Goal: Task Accomplishment & Management: Use online tool/utility

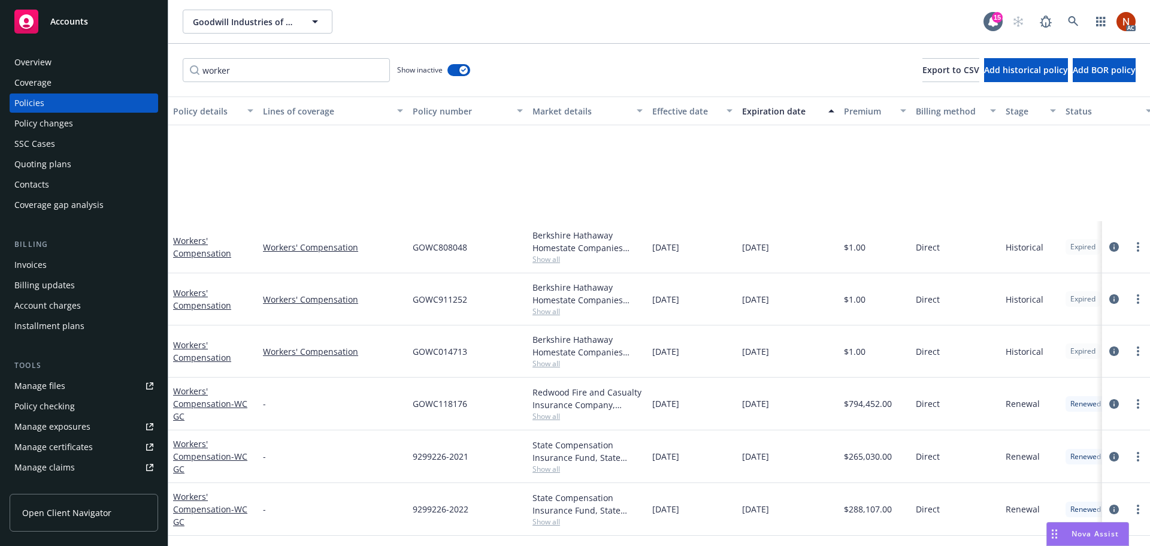
scroll to position [156, 0]
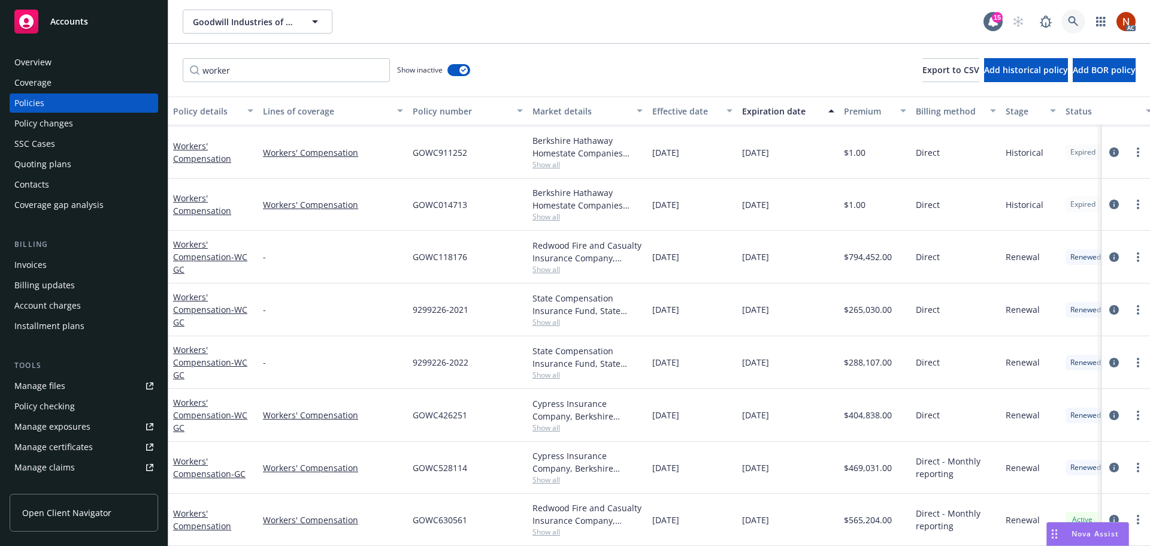
click at [1073, 22] on icon at bounding box center [1073, 21] width 10 height 10
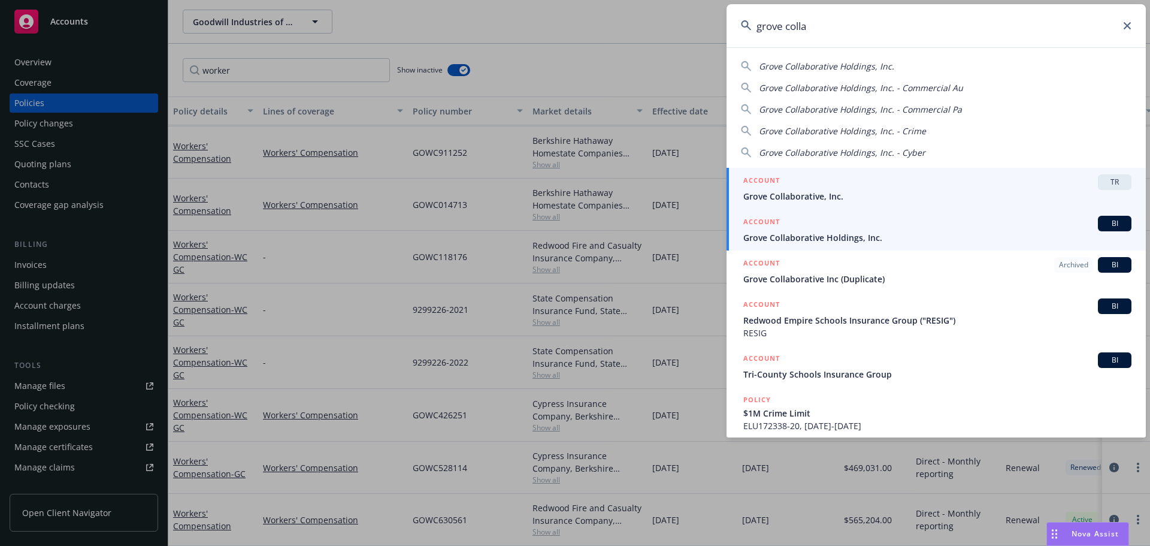
type input "grove colla"
click at [893, 231] on span "Grove Collaborative Holdings, Inc." at bounding box center [937, 237] width 388 height 13
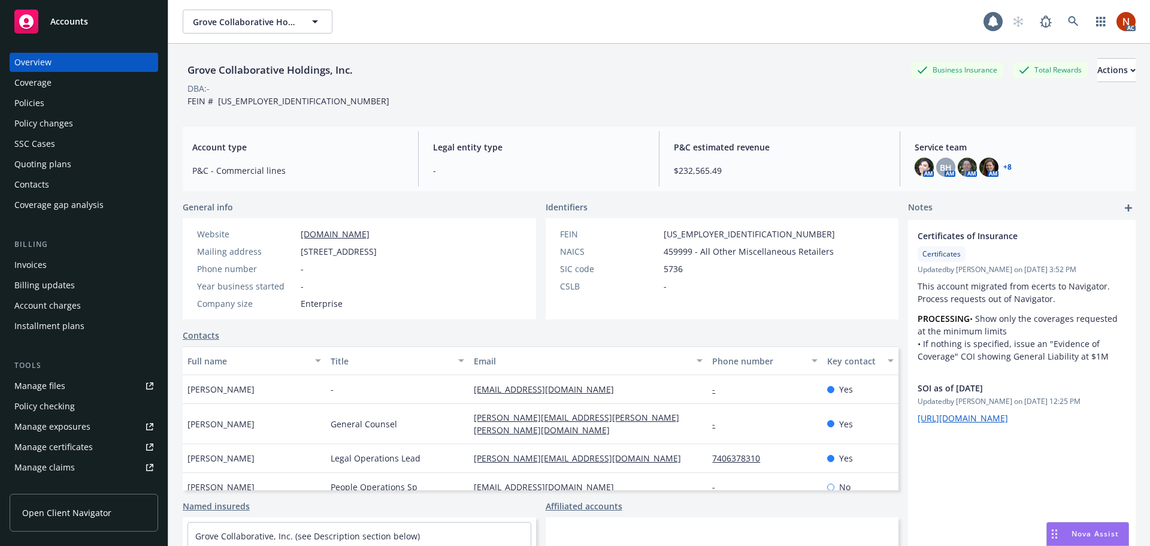
drag, startPoint x: 96, startPoint y: 113, endPoint x: 102, endPoint y: 111, distance: 6.8
click at [95, 113] on div "Overview Coverage Policies Policy changes SSC Cases Quoting plans Contacts Cove…" at bounding box center [84, 134] width 149 height 162
click at [99, 102] on div "Policies" at bounding box center [83, 102] width 139 height 19
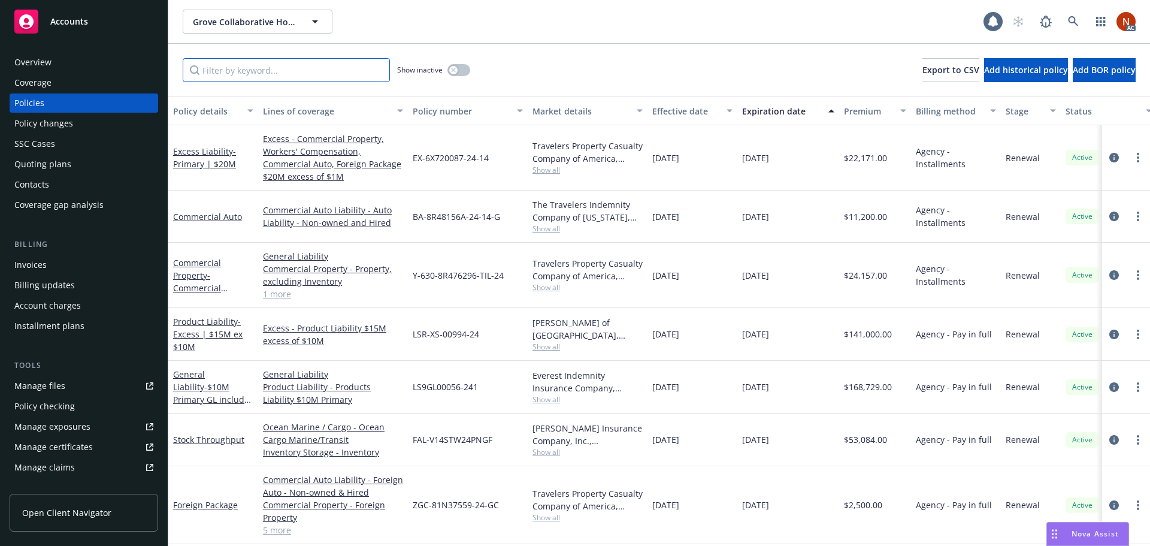
click at [240, 72] on input "Filter by keyword..." at bounding box center [286, 70] width 207 height 24
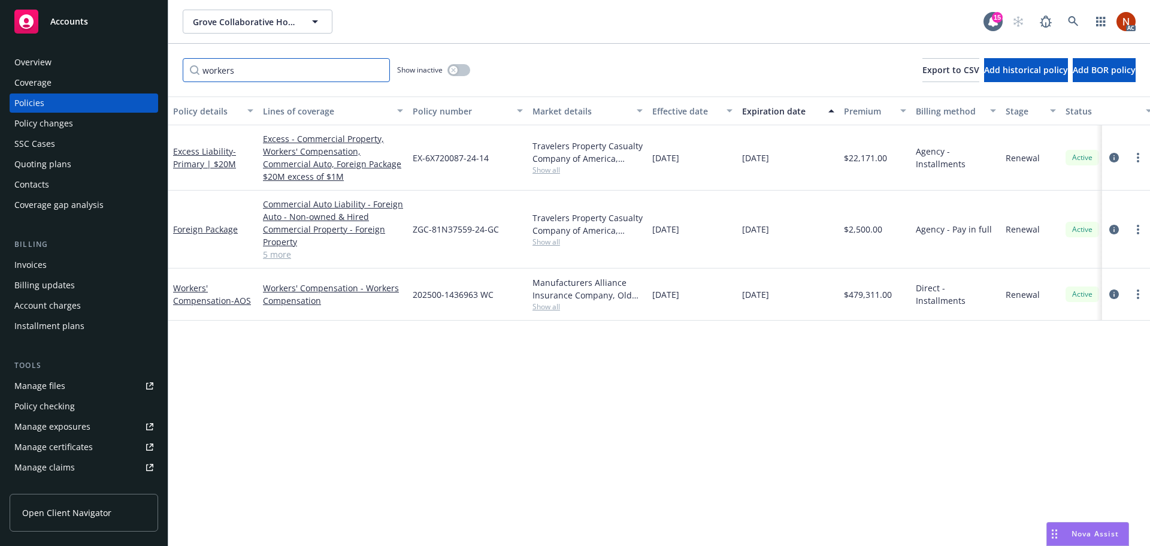
type input "workers"
click at [455, 69] on icon "button" at bounding box center [453, 70] width 4 height 4
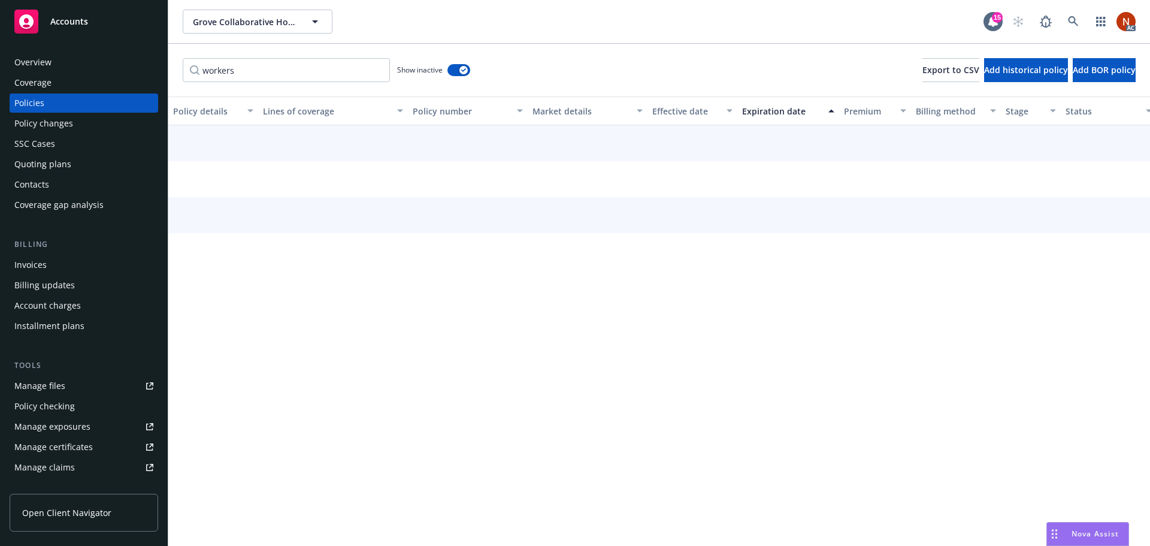
click at [698, 107] on div "Effective date" at bounding box center [685, 111] width 67 height 13
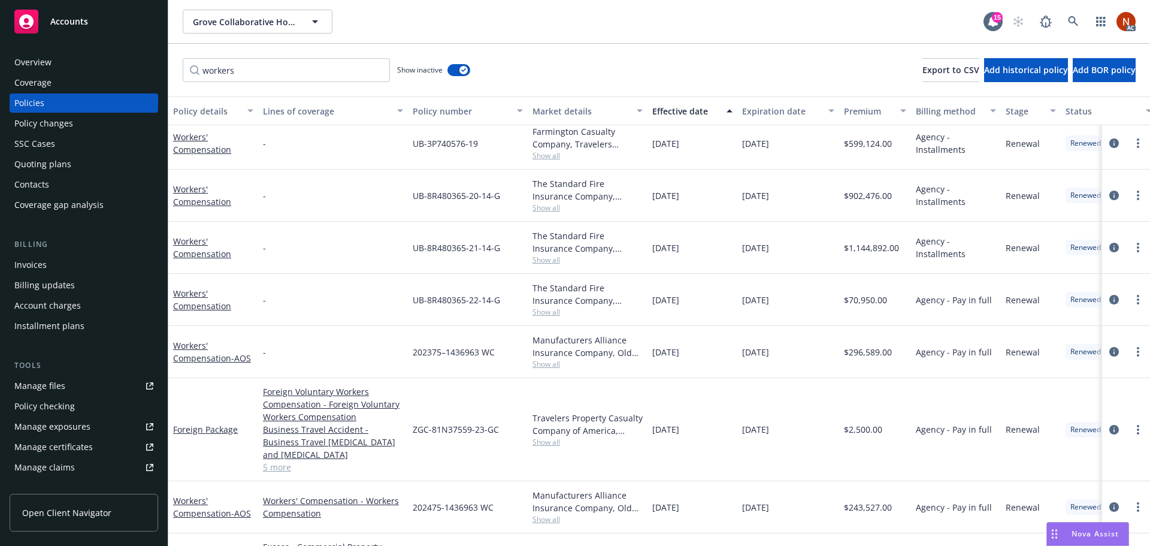
scroll to position [58, 0]
click at [543, 311] on span "Show all" at bounding box center [588, 314] width 110 height 10
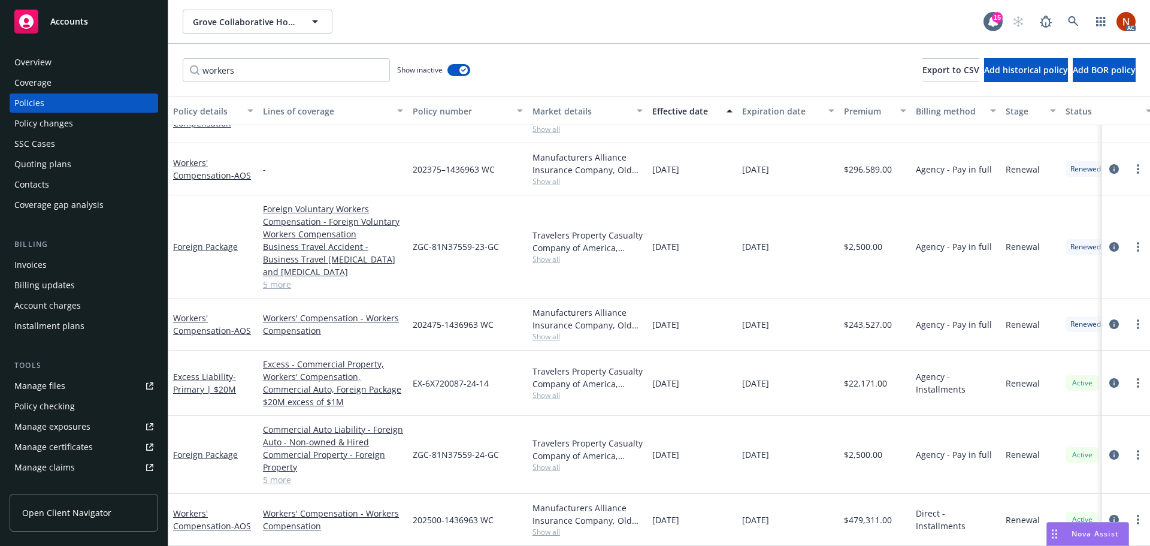
scroll to position [178, 0]
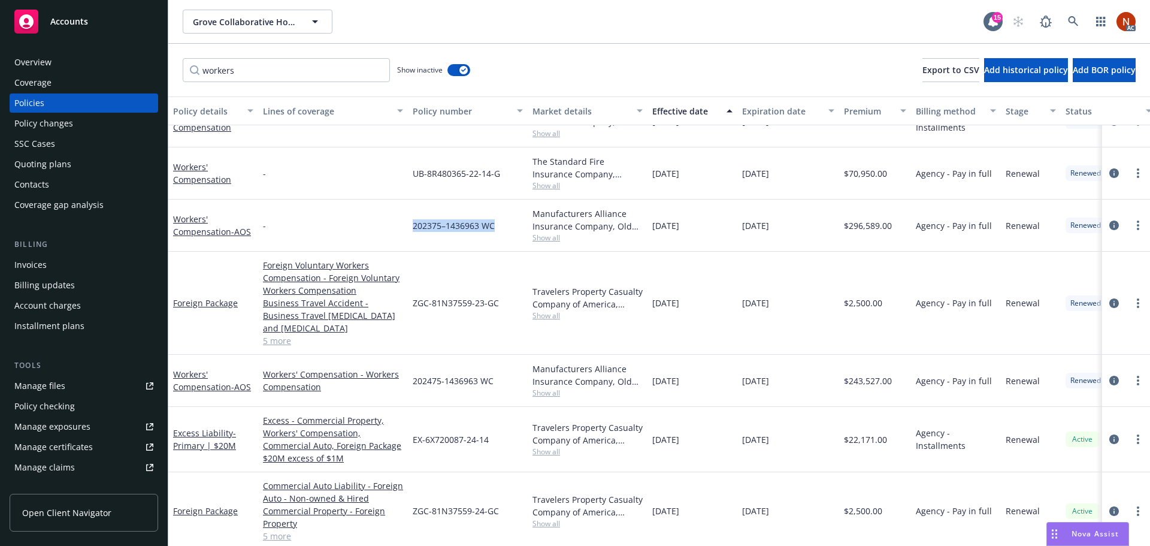
drag, startPoint x: 503, startPoint y: 226, endPoint x: 409, endPoint y: 228, distance: 94.1
click at [409, 228] on div "202375–1436963 WC" at bounding box center [468, 225] width 120 height 52
click at [494, 230] on span "202375–1436963 WC" at bounding box center [454, 225] width 82 height 13
drag, startPoint x: 503, startPoint y: 227, endPoint x: 406, endPoint y: 229, distance: 97.1
click at [406, 229] on div "Workers' Compensation - AOS - 202375–1436963 WC Manufacturers Alliance Insuranc…" at bounding box center [746, 225] width 1156 height 52
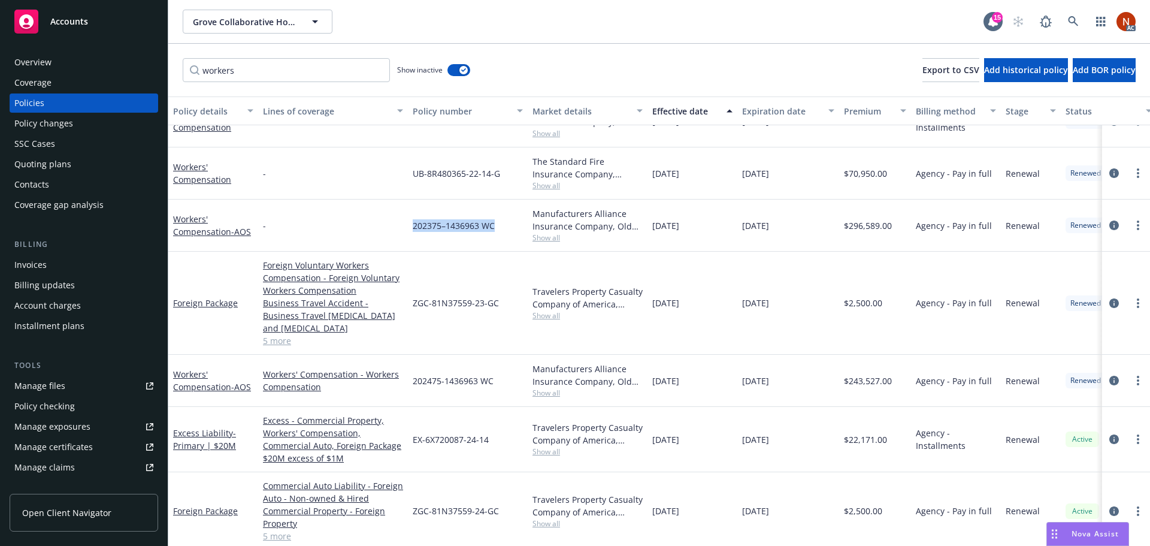
copy div "202375–1436963 WC"
drag, startPoint x: 498, startPoint y: 385, endPoint x: 413, endPoint y: 394, distance: 85.5
click at [413, 392] on div "202475-1436963 WC" at bounding box center [468, 381] width 120 height 52
copy span "202475-1436963 WC"
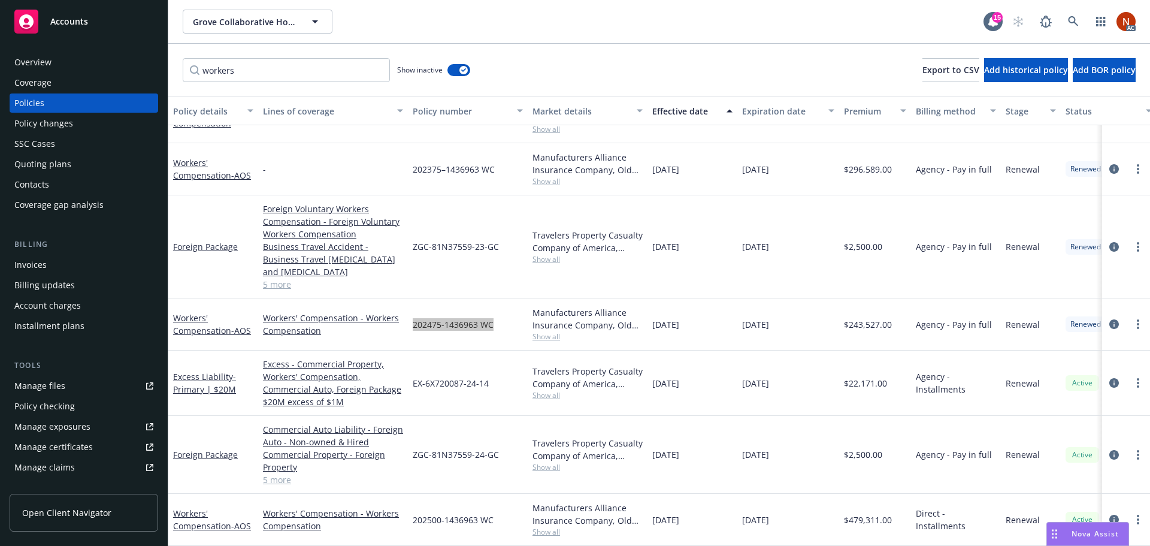
scroll to position [237, 0]
drag, startPoint x: 503, startPoint y: 510, endPoint x: 414, endPoint y: 520, distance: 89.2
click at [414, 520] on div "202500-1436963 WC" at bounding box center [468, 520] width 120 height 52
copy span "202500-1436963 WC"
click at [1077, 23] on icon at bounding box center [1073, 21] width 11 height 11
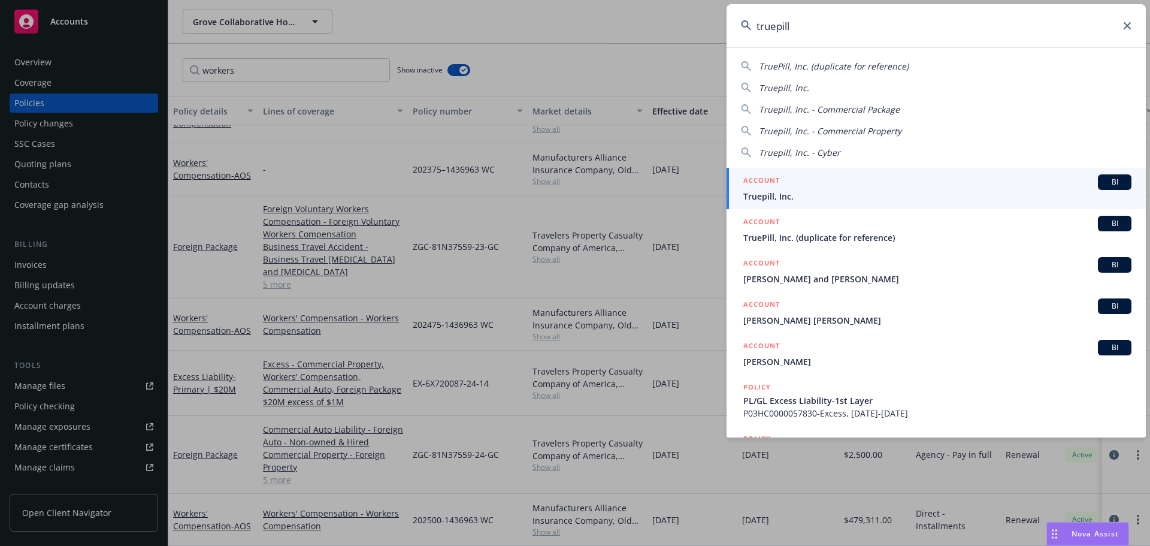
type input "truepill"
click at [878, 188] on div "ACCOUNT BI" at bounding box center [937, 182] width 388 height 16
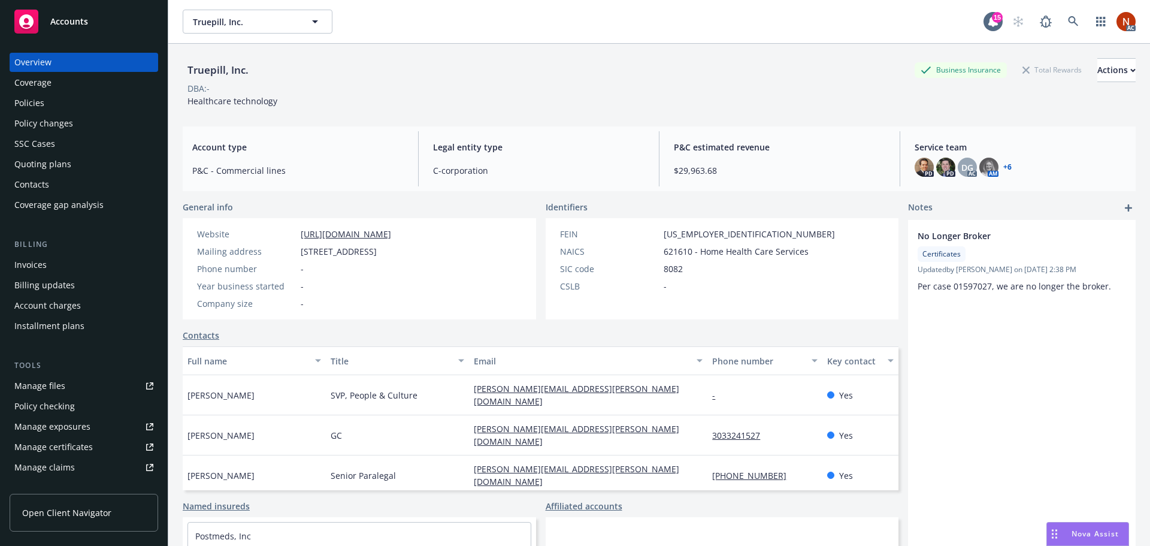
click at [38, 93] on div "Policies" at bounding box center [29, 102] width 30 height 19
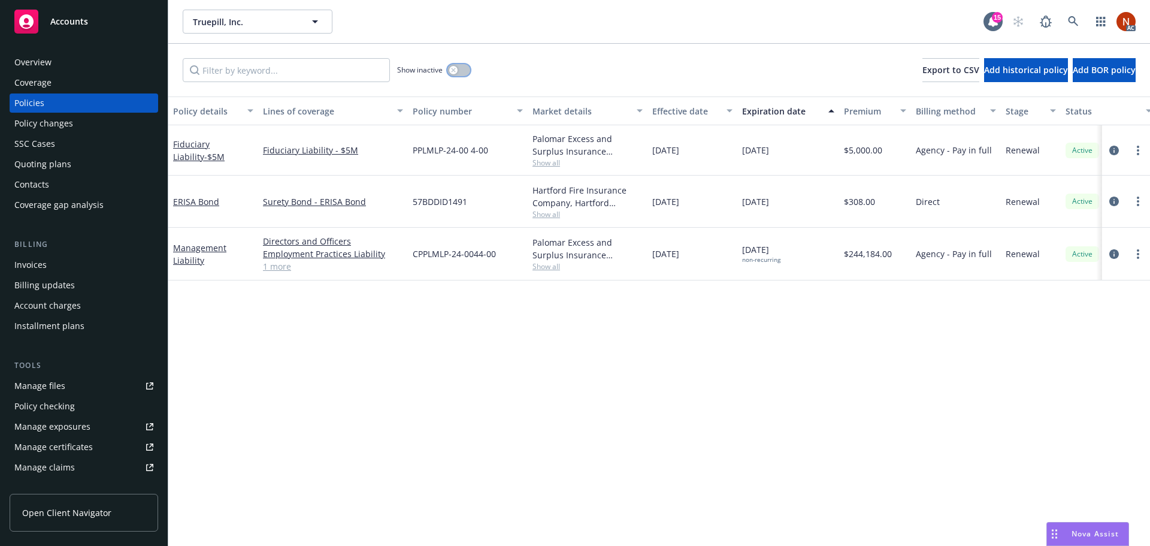
click at [457, 68] on button "button" at bounding box center [459, 70] width 23 height 12
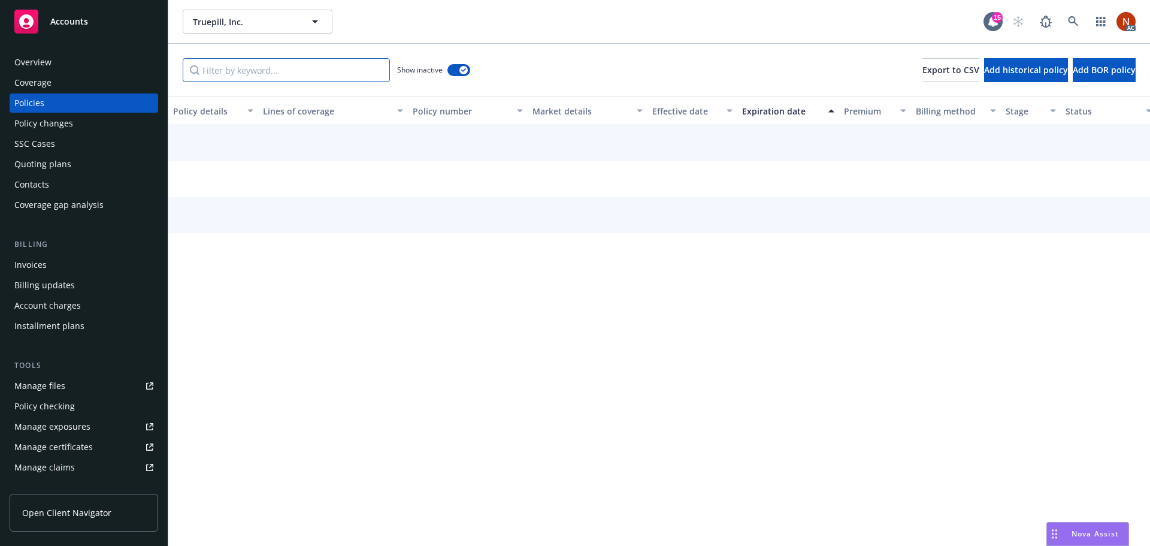
click at [345, 64] on input "Filter by keyword..." at bounding box center [286, 70] width 207 height 24
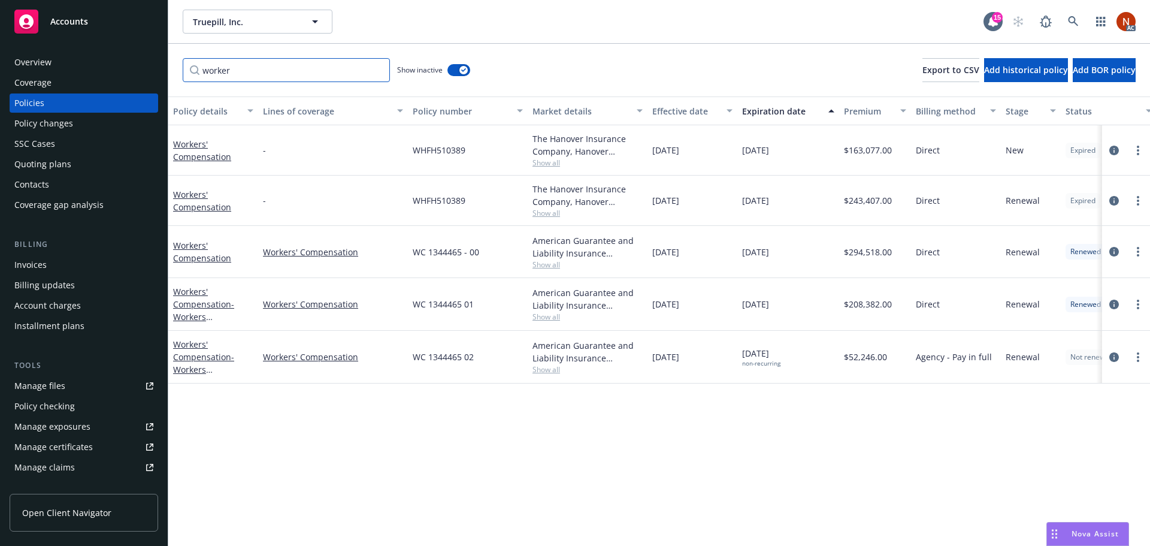
type input "worker"
click at [665, 105] on div "Effective date" at bounding box center [685, 111] width 67 height 13
drag, startPoint x: 473, startPoint y: 147, endPoint x: 399, endPoint y: 148, distance: 73.7
click at [399, 148] on div "Workers' Compensation - WHFH510389 The Hanover Insurance Company, Hanover Insur…" at bounding box center [746, 150] width 1156 height 50
copy div "WHFH510389"
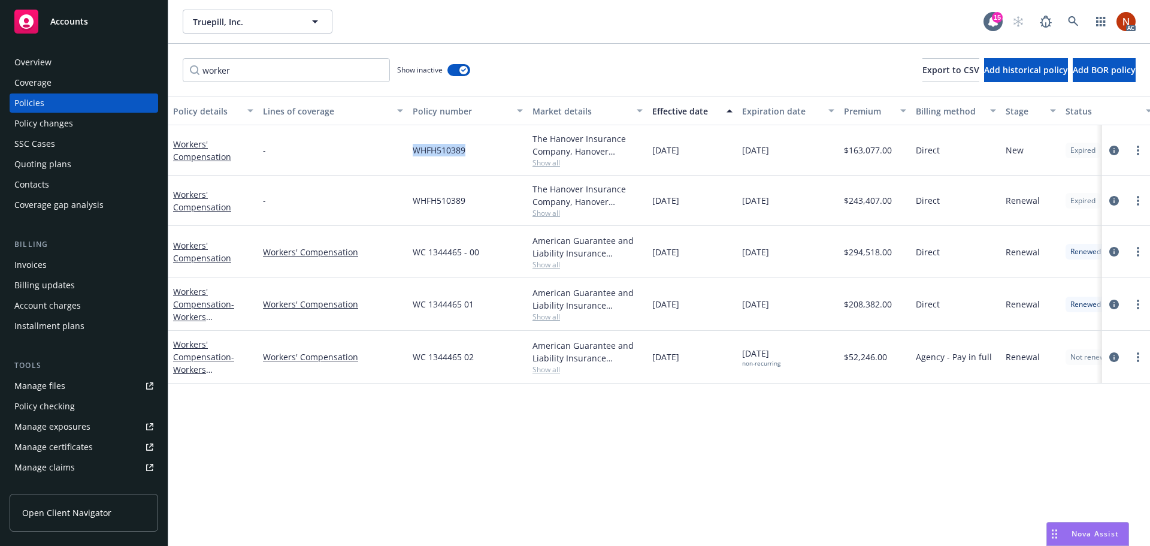
click at [478, 149] on div "WHFH510389" at bounding box center [468, 150] width 120 height 50
drag, startPoint x: 473, startPoint y: 150, endPoint x: 409, endPoint y: 152, distance: 64.7
click at [409, 152] on div "WHFH510389" at bounding box center [468, 150] width 120 height 50
copy span "WHFH510389"
drag, startPoint x: 493, startPoint y: 203, endPoint x: 407, endPoint y: 205, distance: 85.7
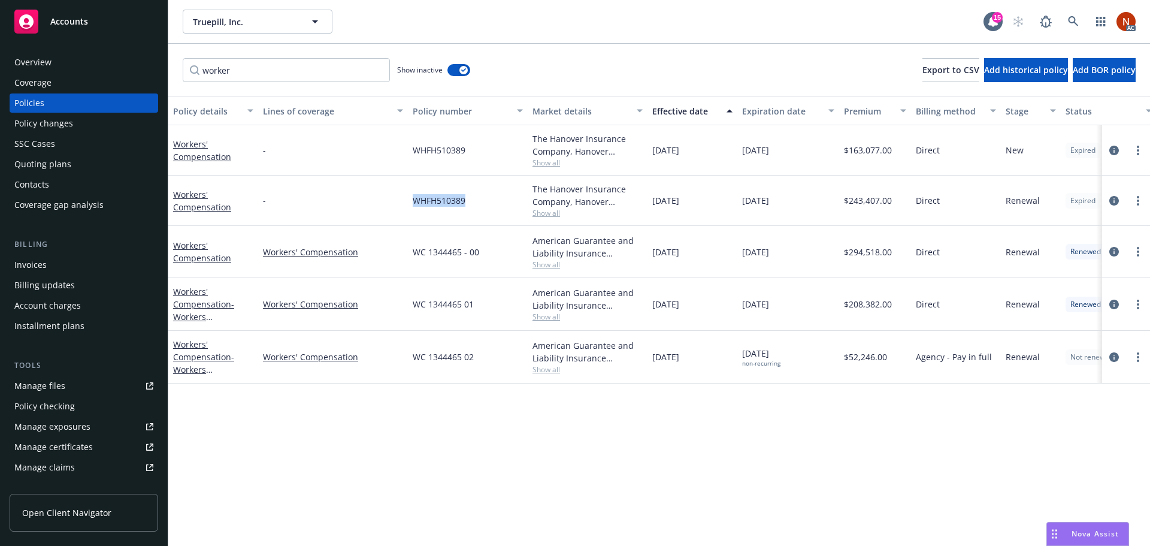
click at [407, 205] on div "Workers' Compensation - WHFH510389 The Hanover Insurance Company, Hanover Insur…" at bounding box center [746, 201] width 1156 height 50
copy div "WHFH510389"
drag, startPoint x: 458, startPoint y: 218, endPoint x: 482, endPoint y: 212, distance: 24.7
click at [458, 218] on div "WHFH510389" at bounding box center [468, 201] width 120 height 50
drag, startPoint x: 422, startPoint y: 208, endPoint x: 409, endPoint y: 208, distance: 13.8
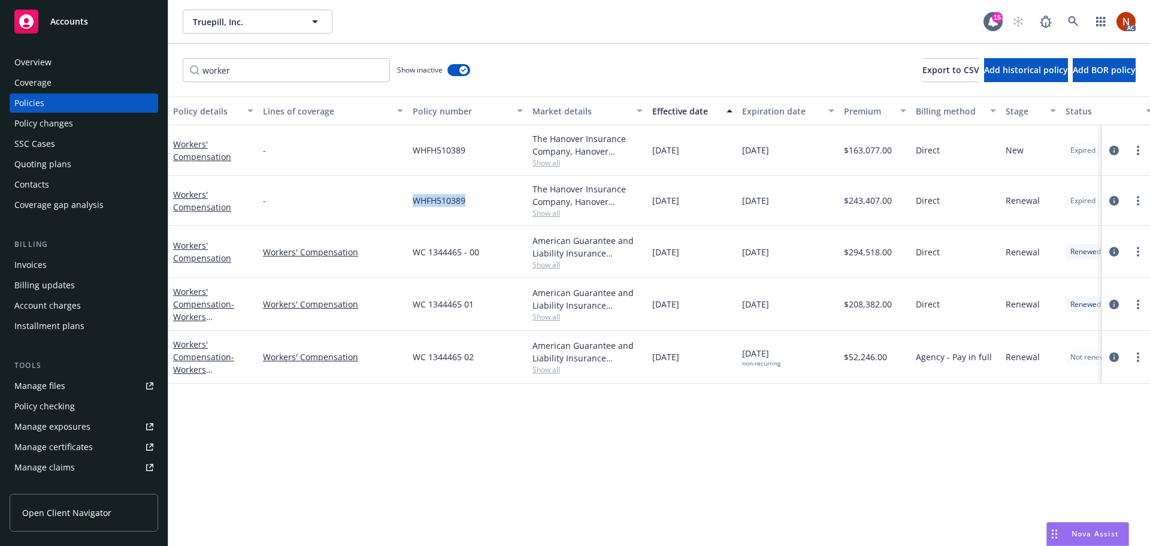
click at [409, 208] on div "WHFH510389" at bounding box center [468, 201] width 120 height 50
copy span "WHFH510389"
click at [1073, 22] on icon at bounding box center [1073, 21] width 10 height 10
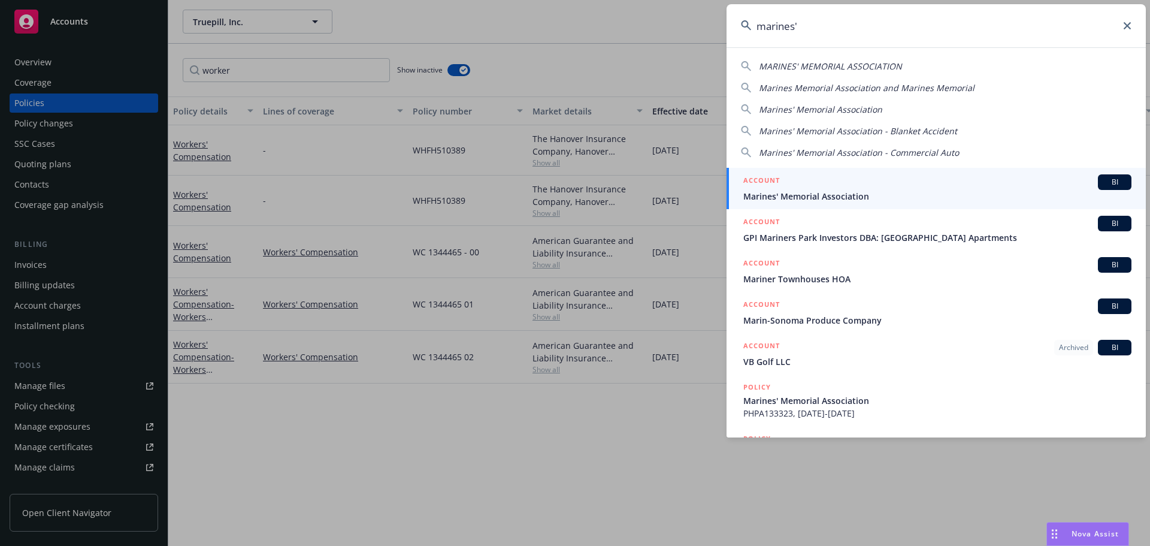
type input "marines'"
click at [893, 181] on div "ACCOUNT BI" at bounding box center [937, 182] width 388 height 16
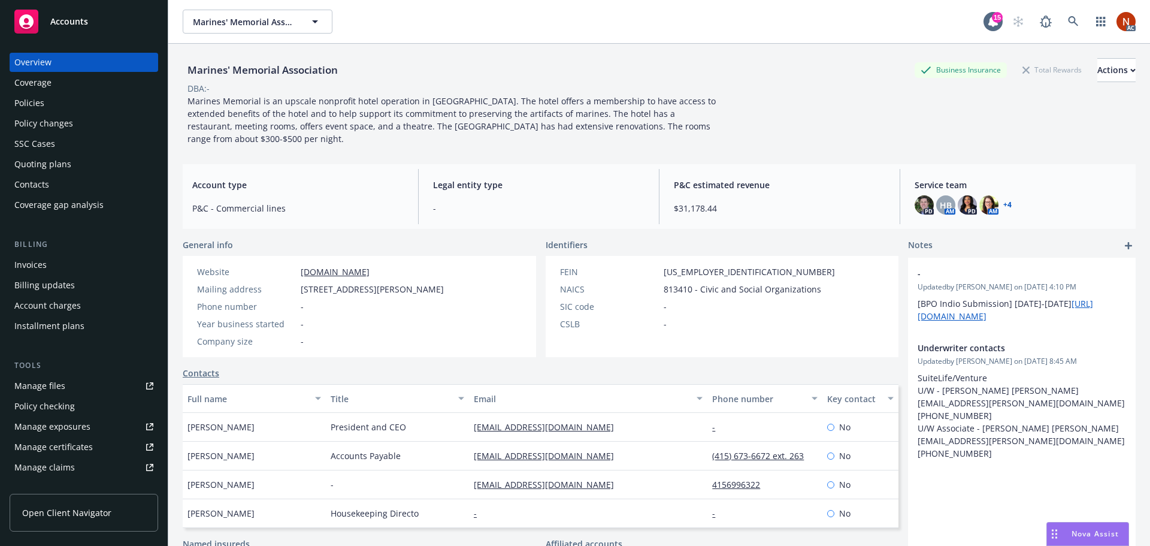
click at [87, 388] on link "Manage files" at bounding box center [84, 385] width 149 height 19
click at [68, 461] on div "Manage claims" at bounding box center [44, 467] width 61 height 19
click at [1050, 13] on div "AC" at bounding box center [1070, 22] width 129 height 24
click at [1062, 16] on link at bounding box center [1074, 22] width 24 height 24
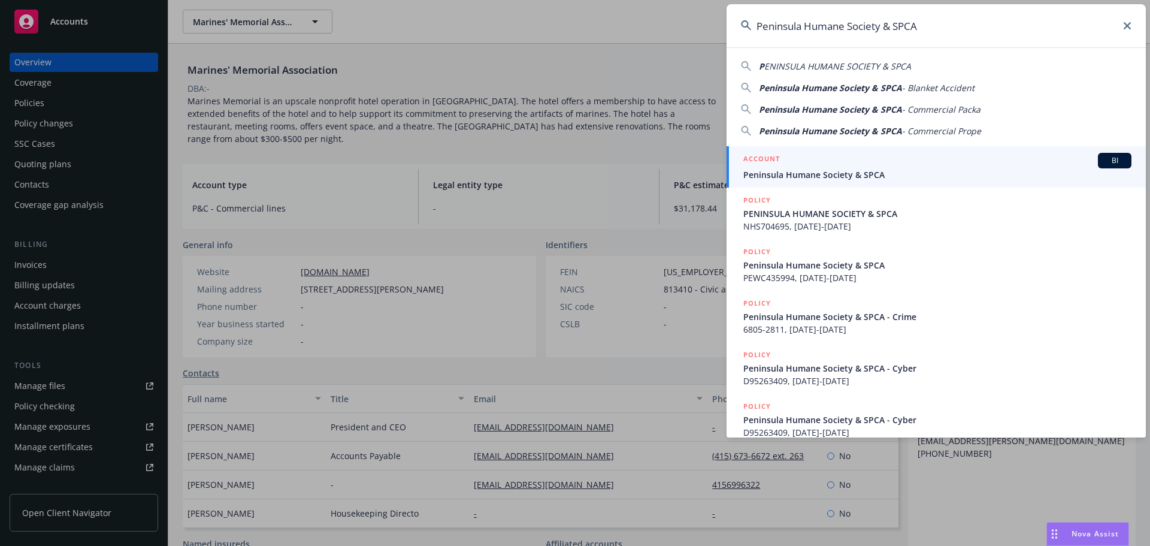
type input "Peninsula Humane Society & SPCA"
drag, startPoint x: 854, startPoint y: 167, endPoint x: 845, endPoint y: 141, distance: 27.1
click at [854, 167] on div "ACCOUNT BI" at bounding box center [937, 161] width 388 height 16
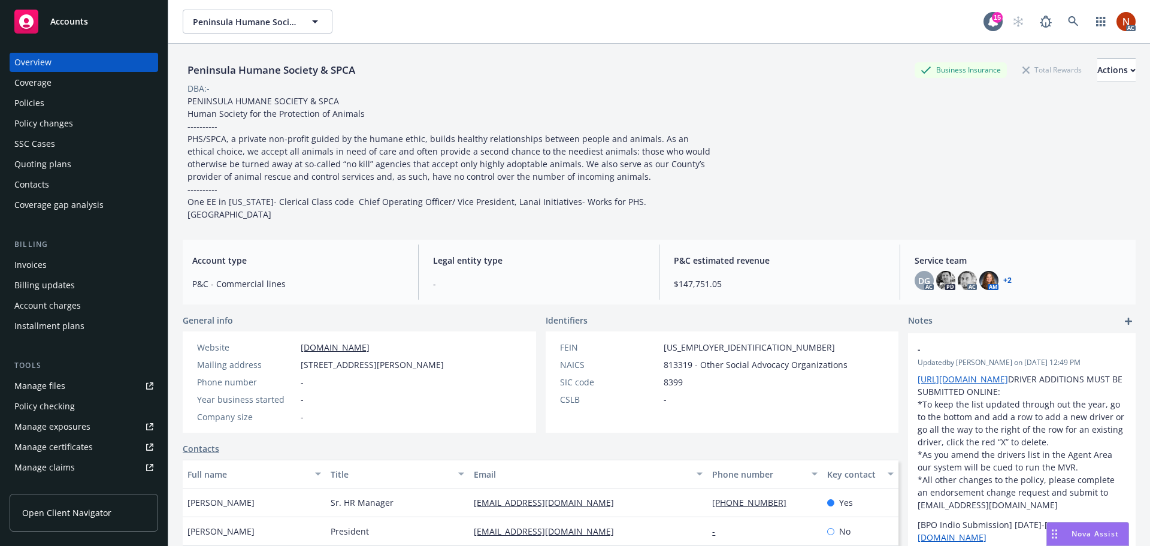
click at [87, 470] on link "Manage claims" at bounding box center [84, 467] width 149 height 19
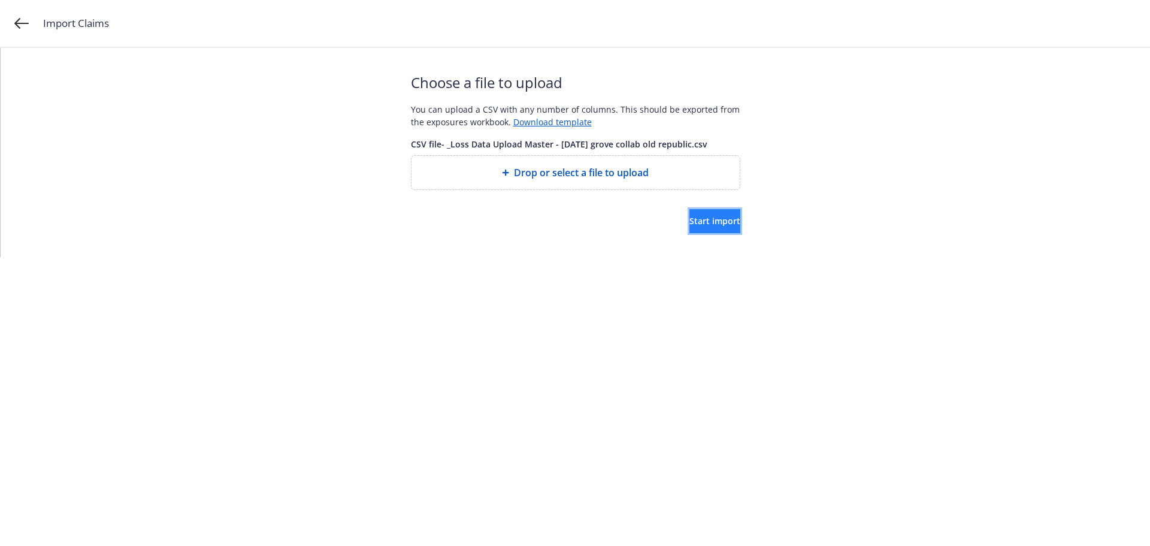
click at [700, 220] on span "Start import" at bounding box center [715, 220] width 51 height 11
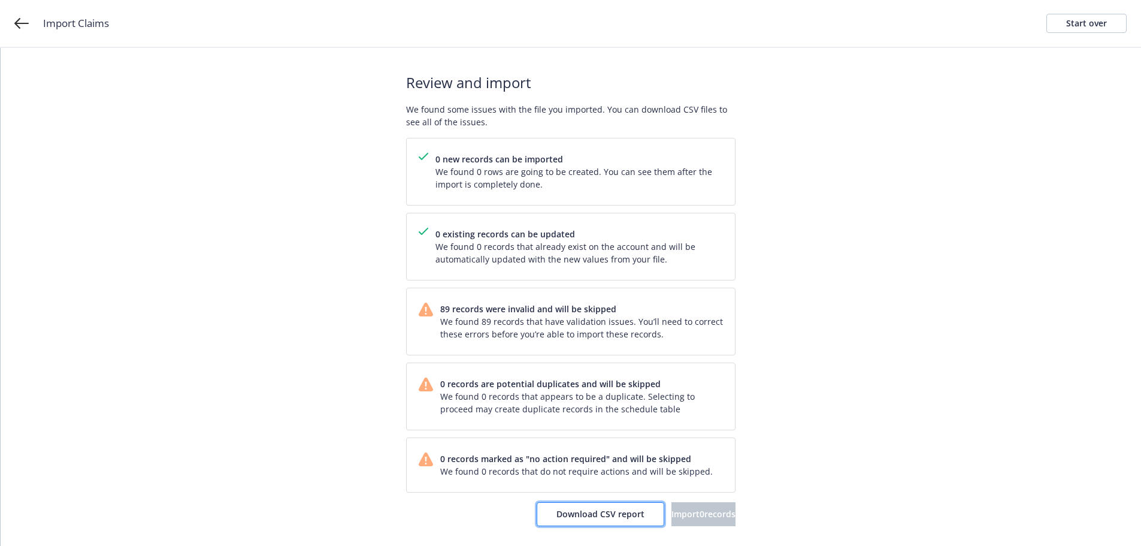
click at [557, 522] on button "Download CSV report" at bounding box center [601, 514] width 128 height 24
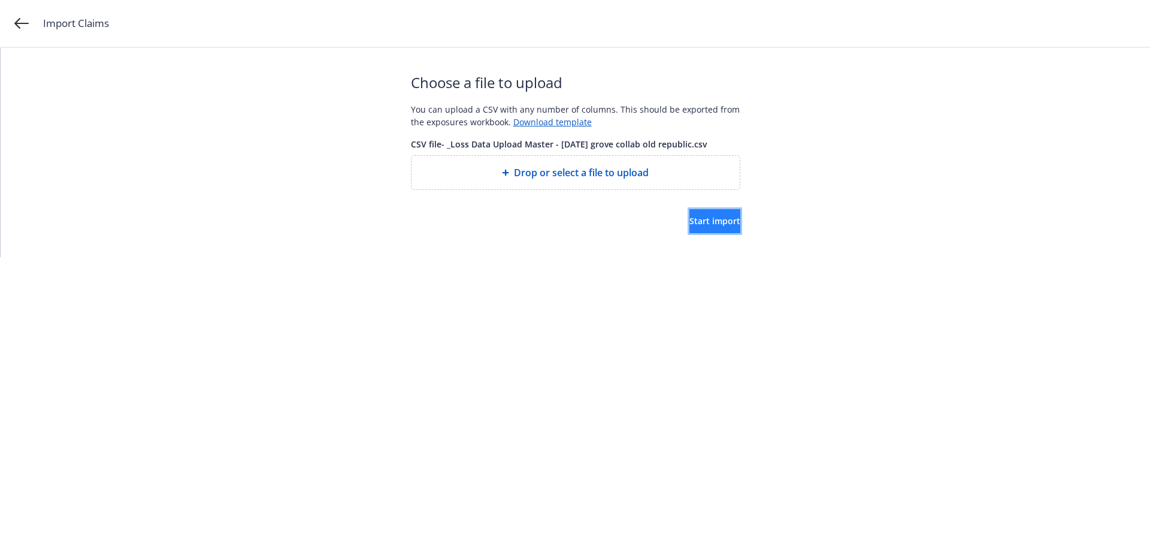
click at [690, 227] on button "Start import" at bounding box center [715, 221] width 51 height 24
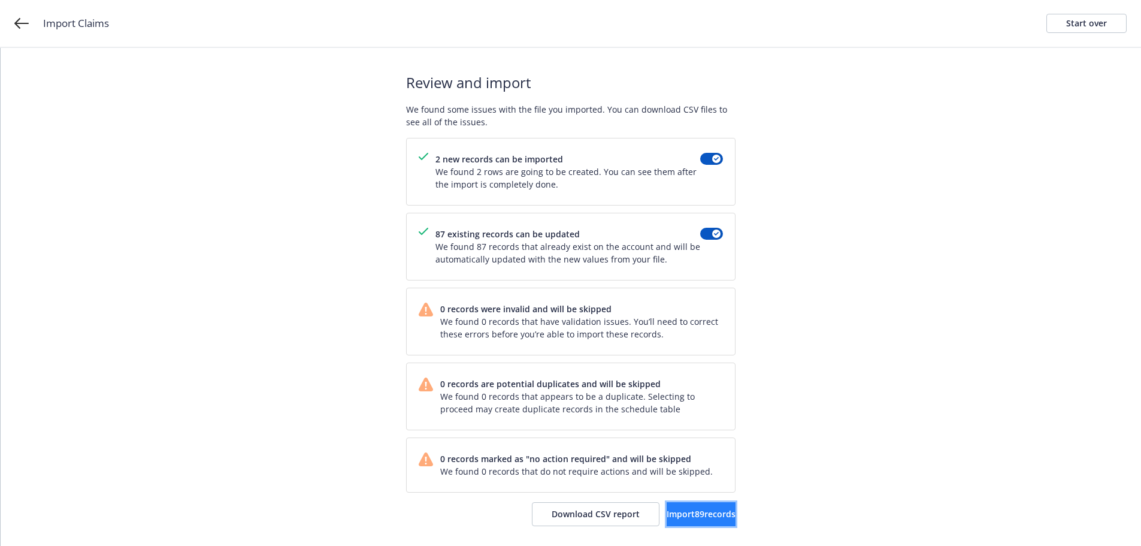
click at [672, 515] on span "Import 89 records" at bounding box center [701, 513] width 69 height 11
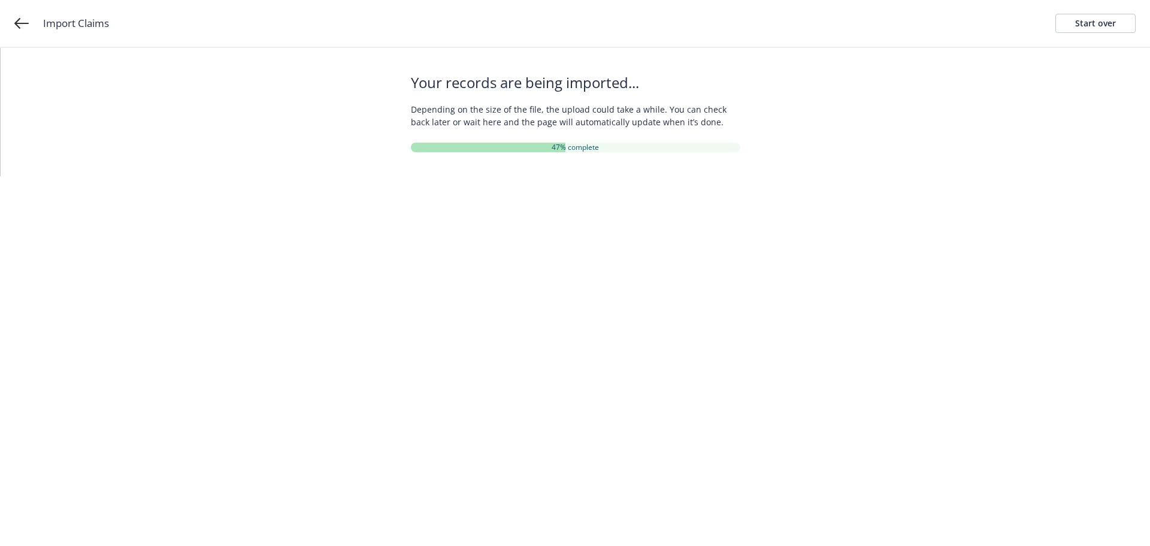
click at [758, 116] on div "Your records are being imported... Depending on the size of the file, the uploa…" at bounding box center [576, 112] width 1150 height 128
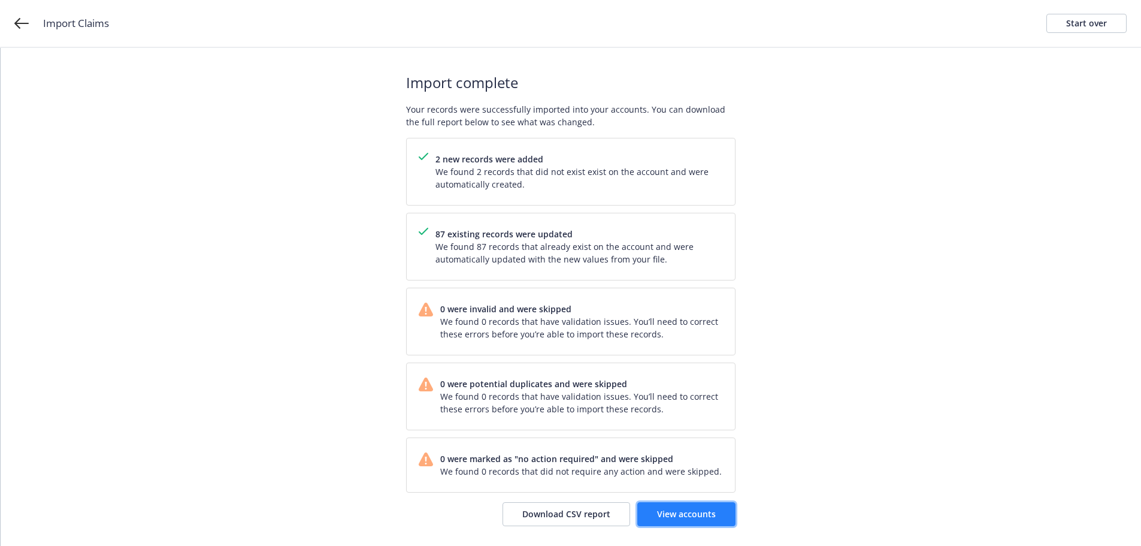
click at [712, 511] on span "View accounts" at bounding box center [686, 513] width 59 height 11
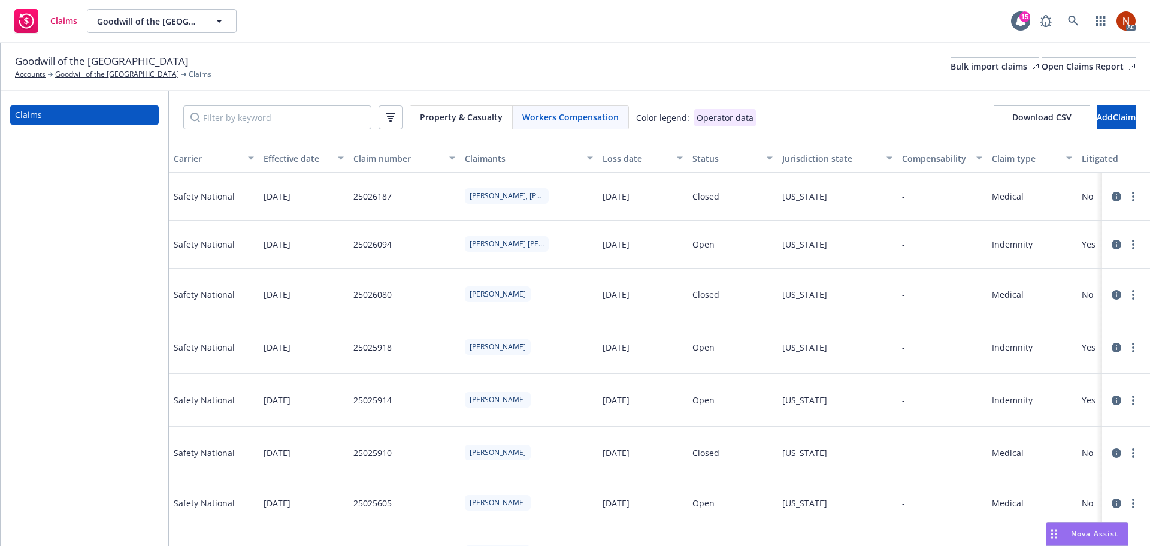
click at [705, 13] on div "Claims Goodwill of the San Francisco Bay Goodwill of the San Francisco Bay 15 AC" at bounding box center [575, 21] width 1150 height 43
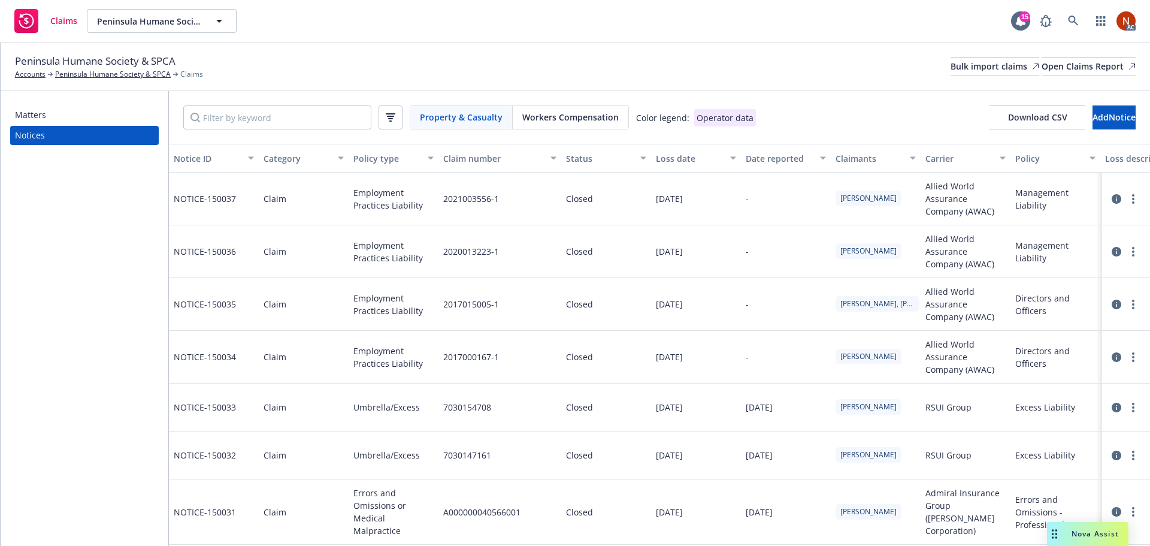
drag, startPoint x: 576, startPoint y: 110, endPoint x: 335, endPoint y: 117, distance: 240.9
click at [576, 110] on div "Workers Compensation" at bounding box center [571, 117] width 116 height 23
click at [272, 111] on input "Filter by keyword" at bounding box center [277, 117] width 188 height 24
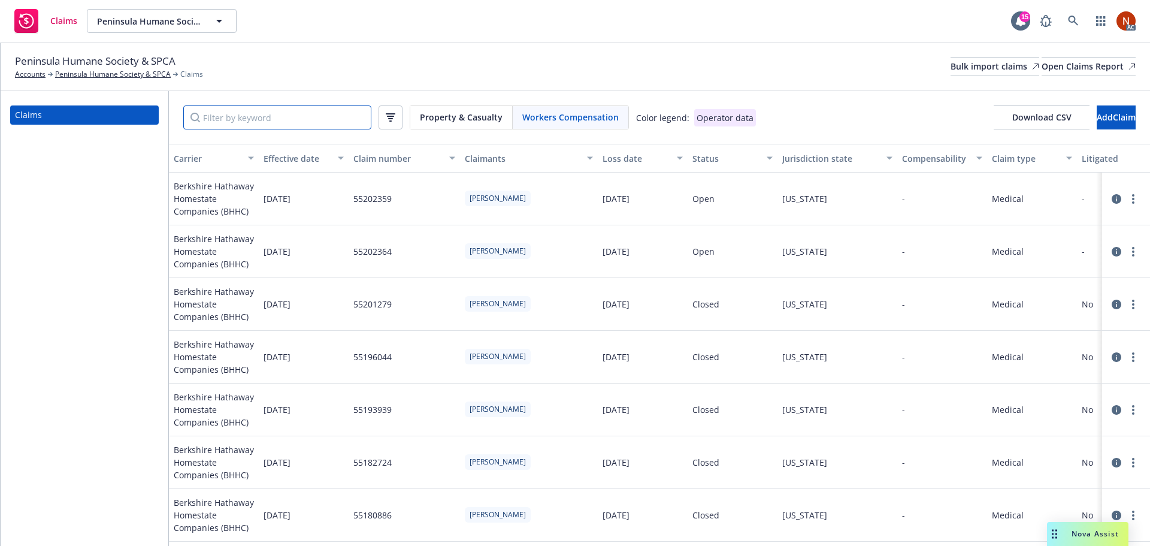
paste input "55051935"
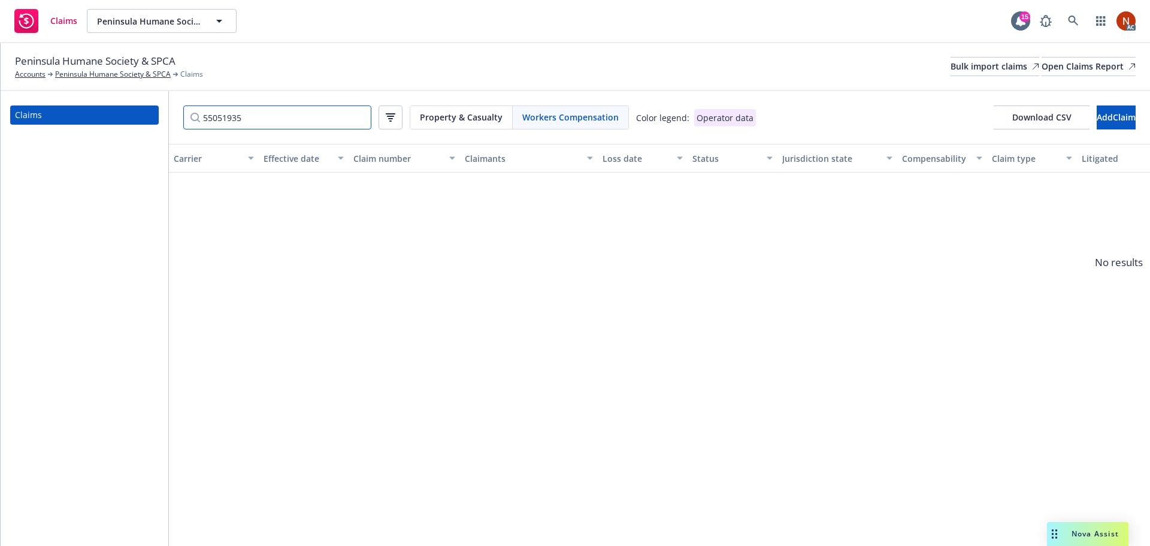
type input "55051935"
click at [412, 114] on div "Property & Casualty" at bounding box center [461, 117] width 102 height 23
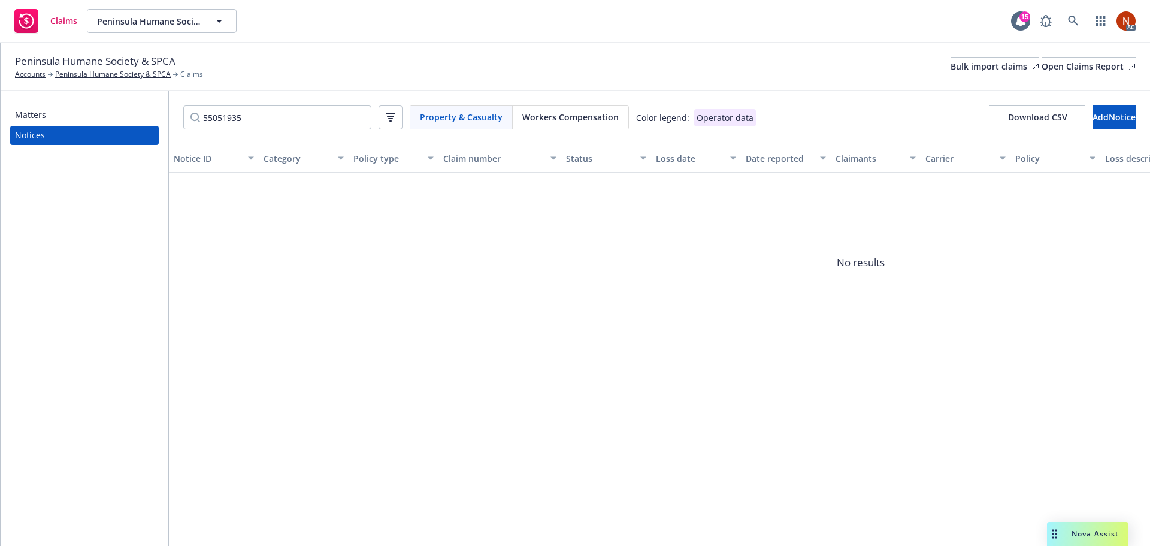
click at [532, 113] on span "Workers Compensation" at bounding box center [570, 117] width 96 height 13
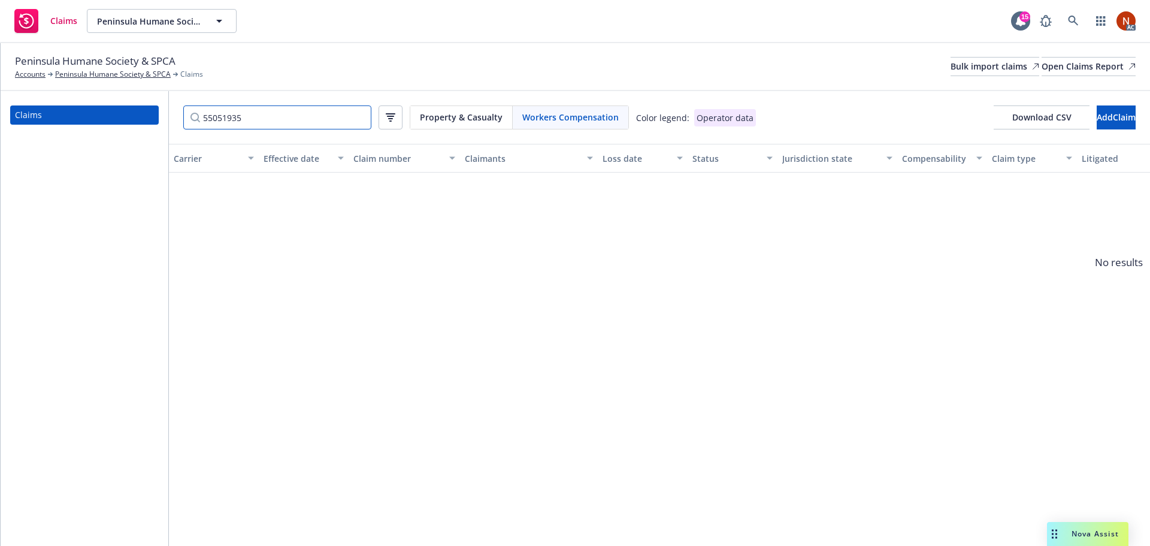
drag, startPoint x: 282, startPoint y: 117, endPoint x: 141, endPoint y: 118, distance: 140.8
click at [141, 118] on div "Claims 55051935 Property & Casualty Workers Compensation Color legend: Operator…" at bounding box center [576, 318] width 1150 height 455
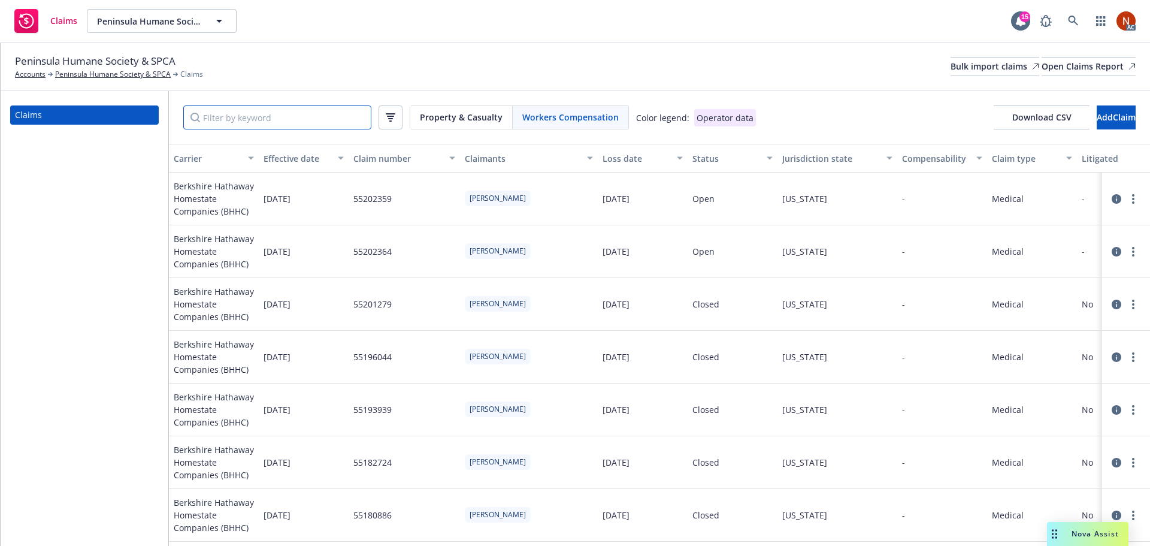
click at [226, 114] on input "Filter by keyword" at bounding box center [277, 117] width 188 height 24
paste input "5/1/2016"
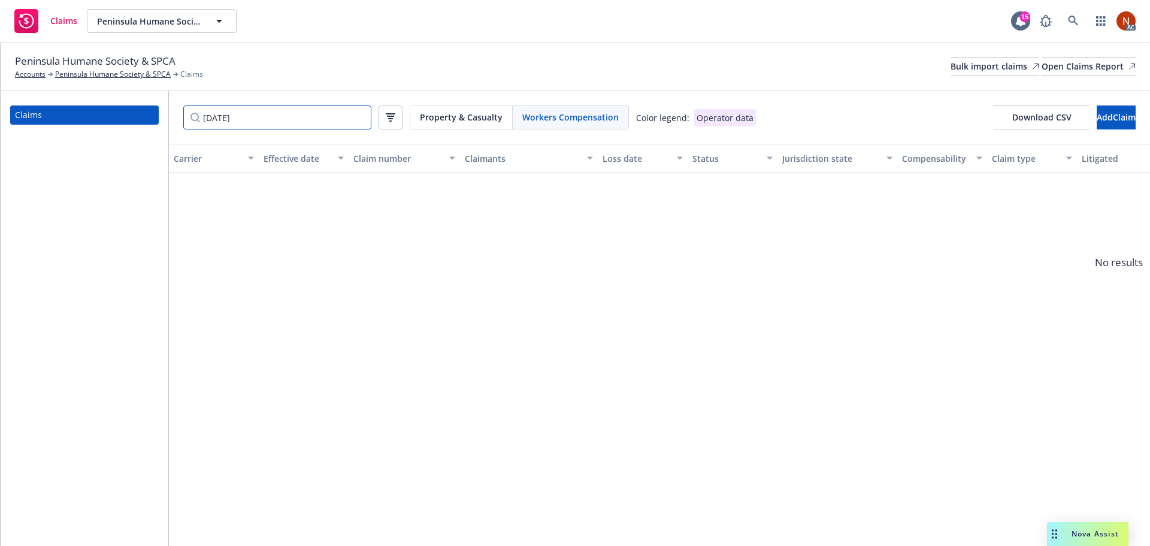
click at [212, 119] on input "5/1/2016" at bounding box center [277, 117] width 188 height 24
type input "5/01/2016"
